Goal: Communication & Community: Ask a question

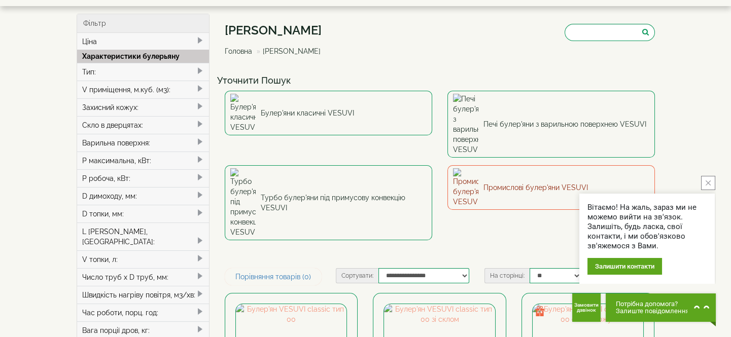
scroll to position [46, 0]
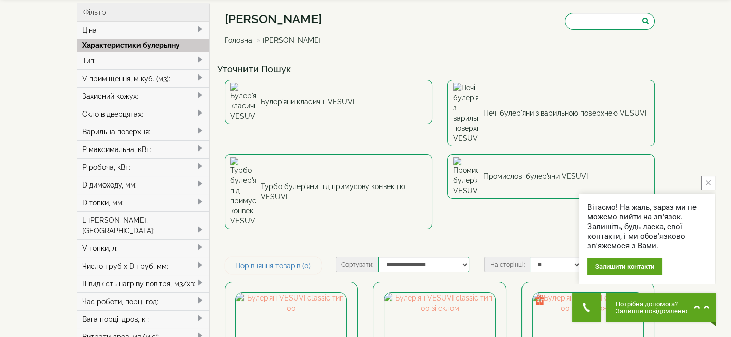
click at [644, 269] on div "Залишити контакти" at bounding box center [624, 266] width 75 height 17
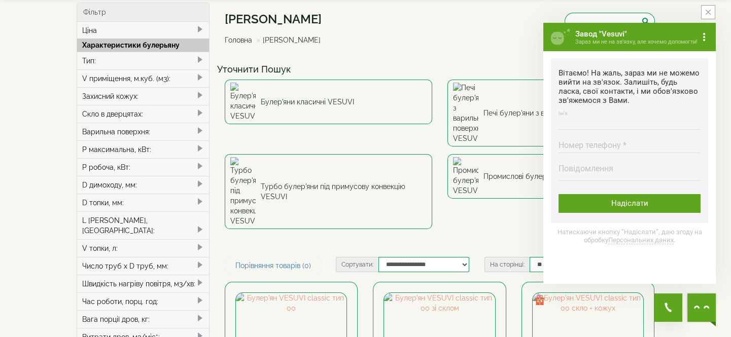
click at [564, 122] on input "Ім'я Введіть ім'я" at bounding box center [629, 120] width 142 height 20
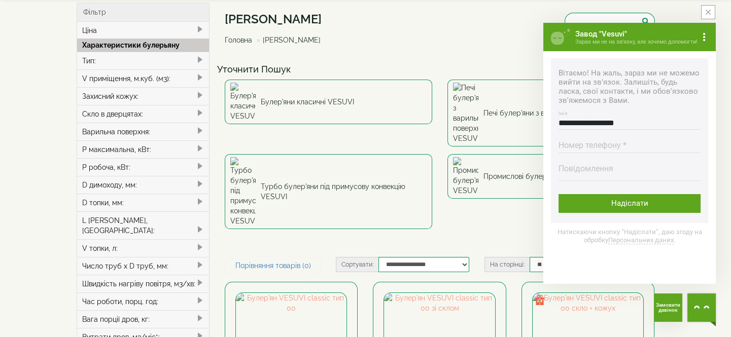
type input "**********"
click at [566, 146] on input "Номер телефону * Номер повинен містити від 9 до 16 цифр" at bounding box center [629, 143] width 142 height 20
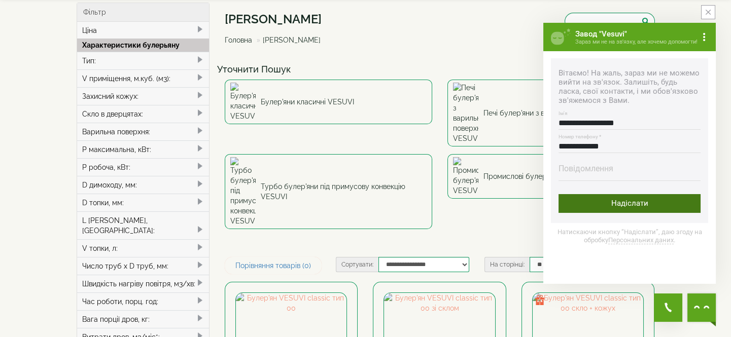
type input "**********"
click at [631, 206] on div "Надіслати" at bounding box center [629, 203] width 142 height 19
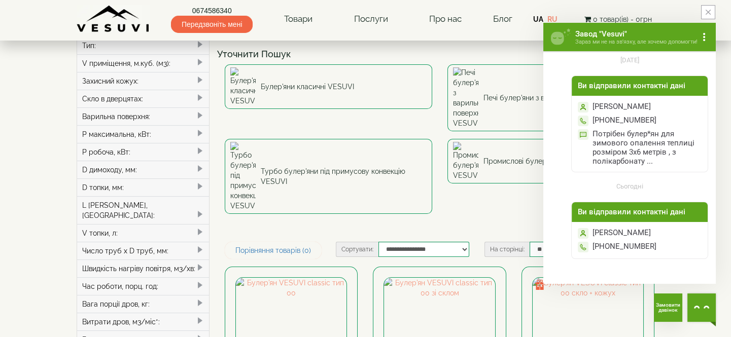
scroll to position [77, 0]
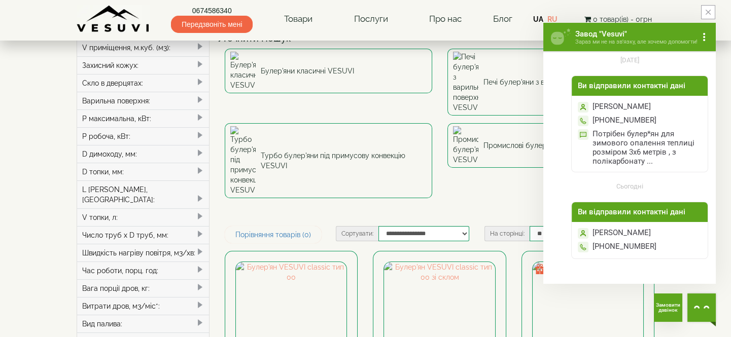
click at [663, 306] on span "Замовити дзвінок" at bounding box center [668, 308] width 24 height 10
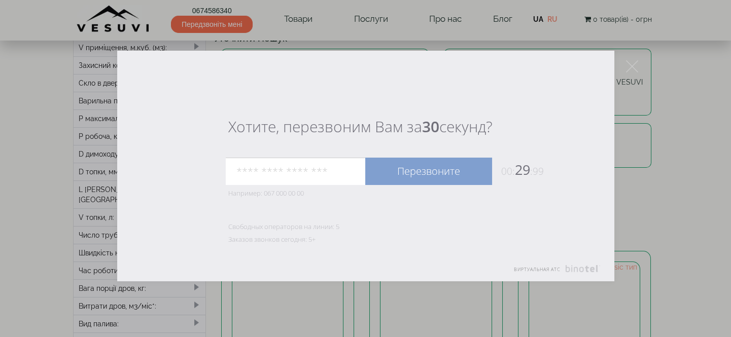
click at [246, 173] on input "tel" at bounding box center [295, 171] width 139 height 27
type input "**********"
click at [413, 170] on link "Перезвоните" at bounding box center [428, 171] width 127 height 27
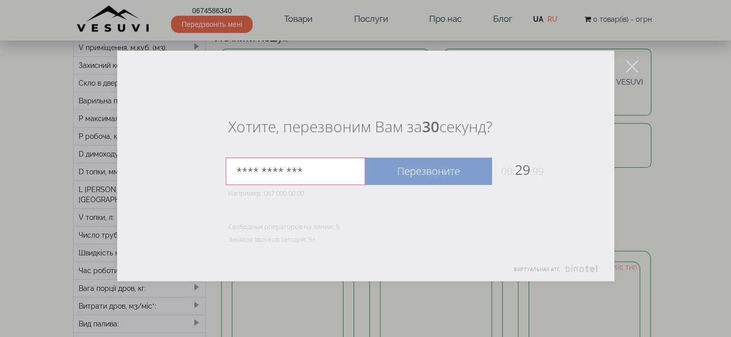
click at [709, 197] on div at bounding box center [365, 168] width 731 height 337
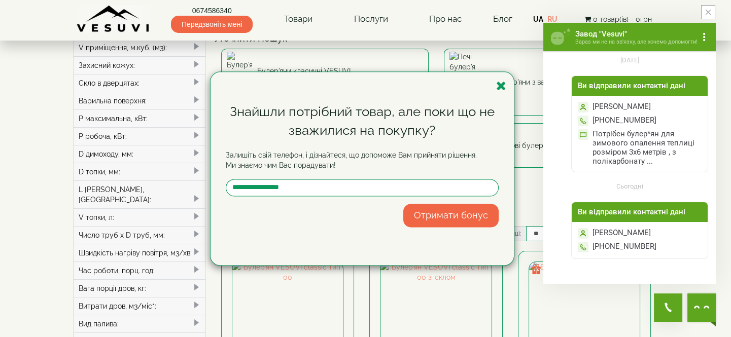
click at [467, 215] on button "Отримати бонус" at bounding box center [450, 215] width 95 height 23
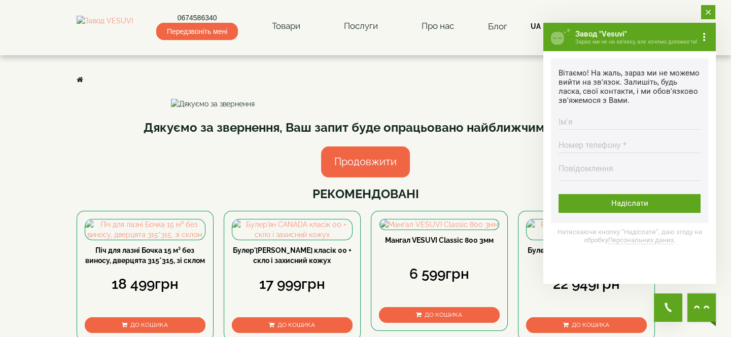
click at [708, 14] on icon "close button" at bounding box center [707, 12] width 5 height 5
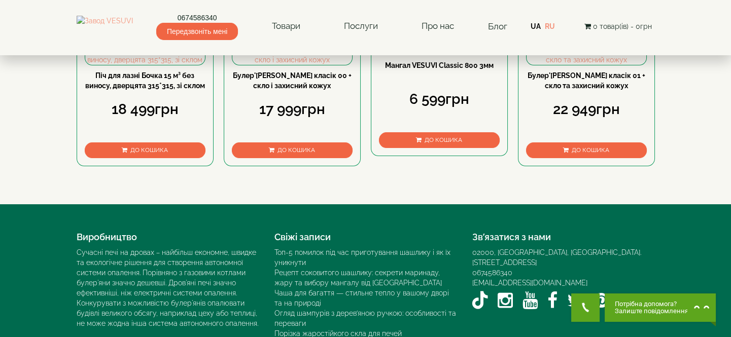
scroll to position [184, 0]
